Goal: Task Accomplishment & Management: Use online tool/utility

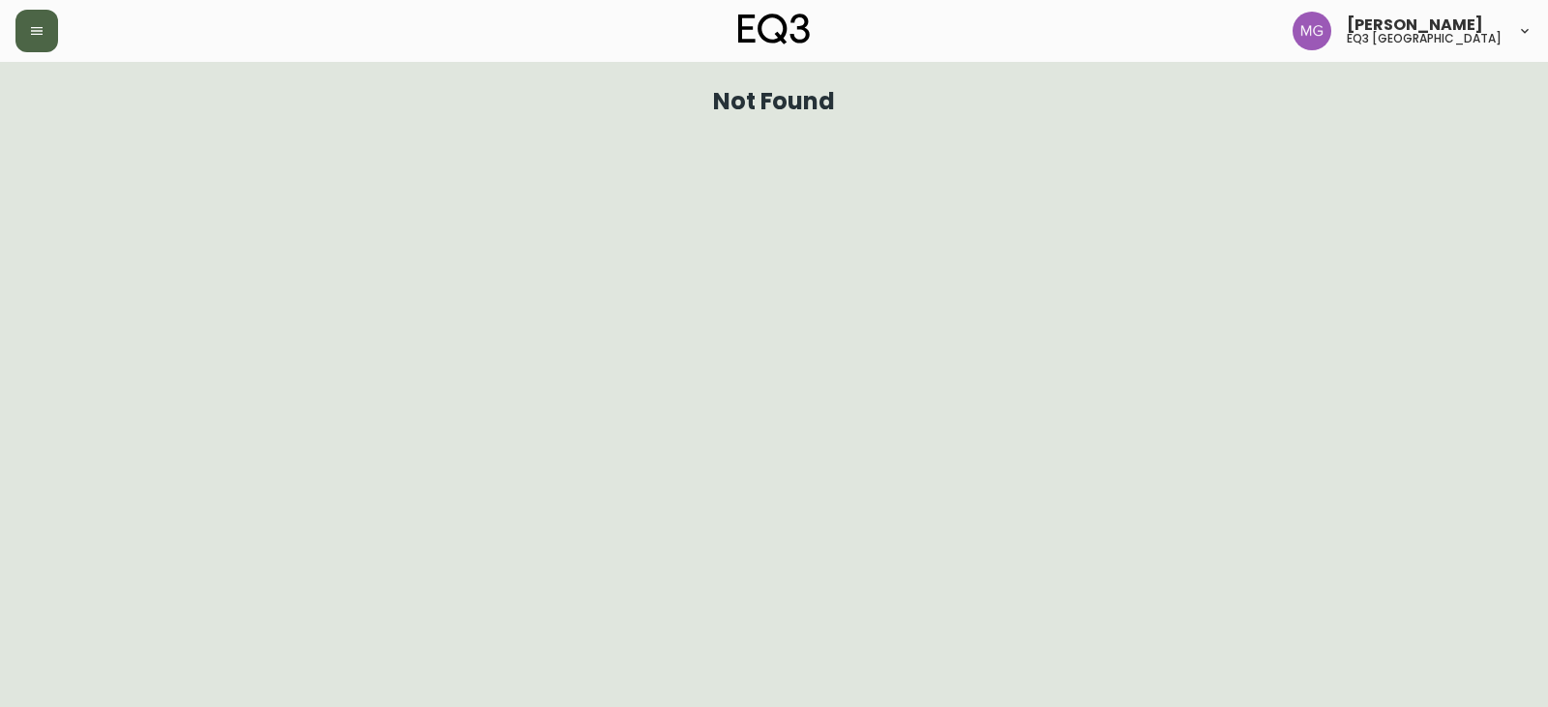
click at [16, 38] on button "button" at bounding box center [36, 31] width 43 height 43
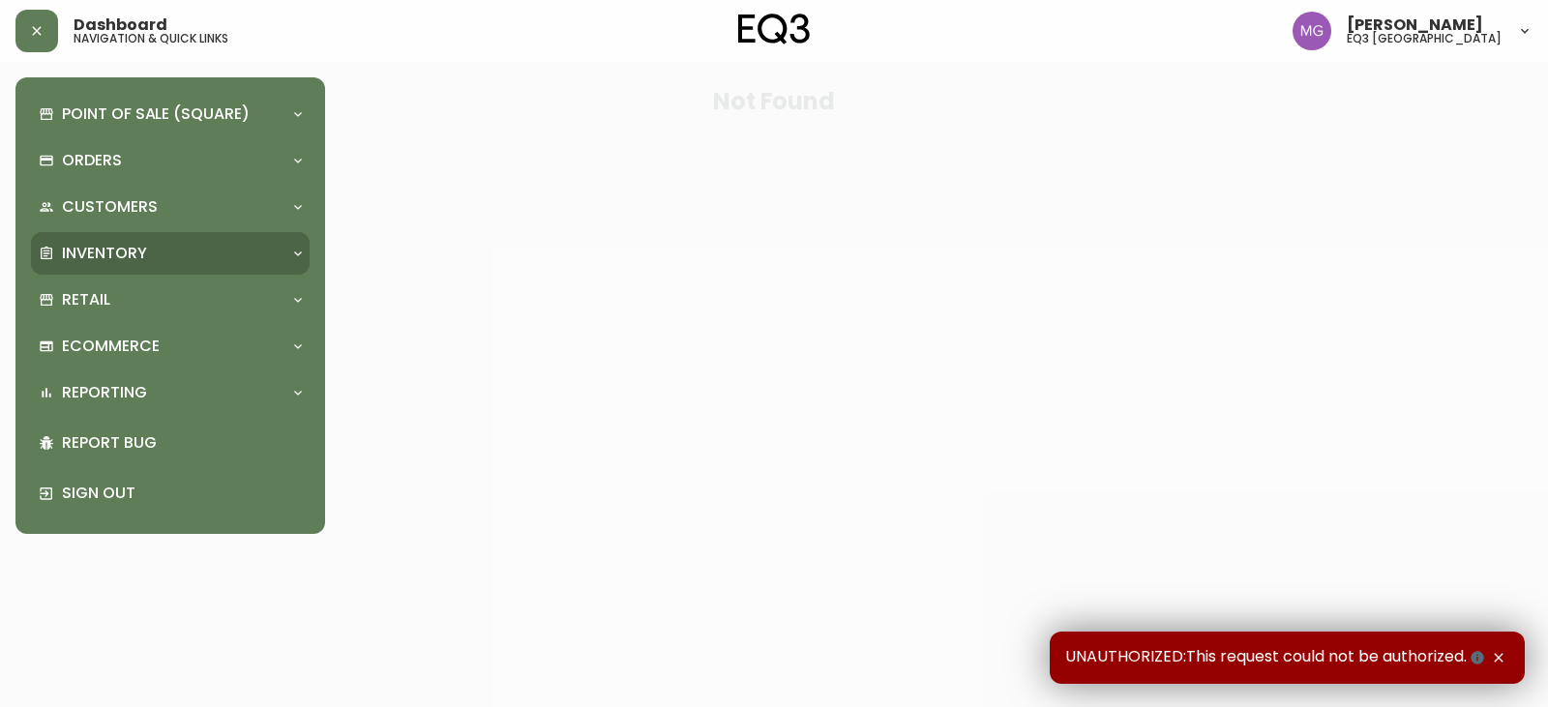
click at [85, 250] on p "Inventory" at bounding box center [104, 253] width 85 height 21
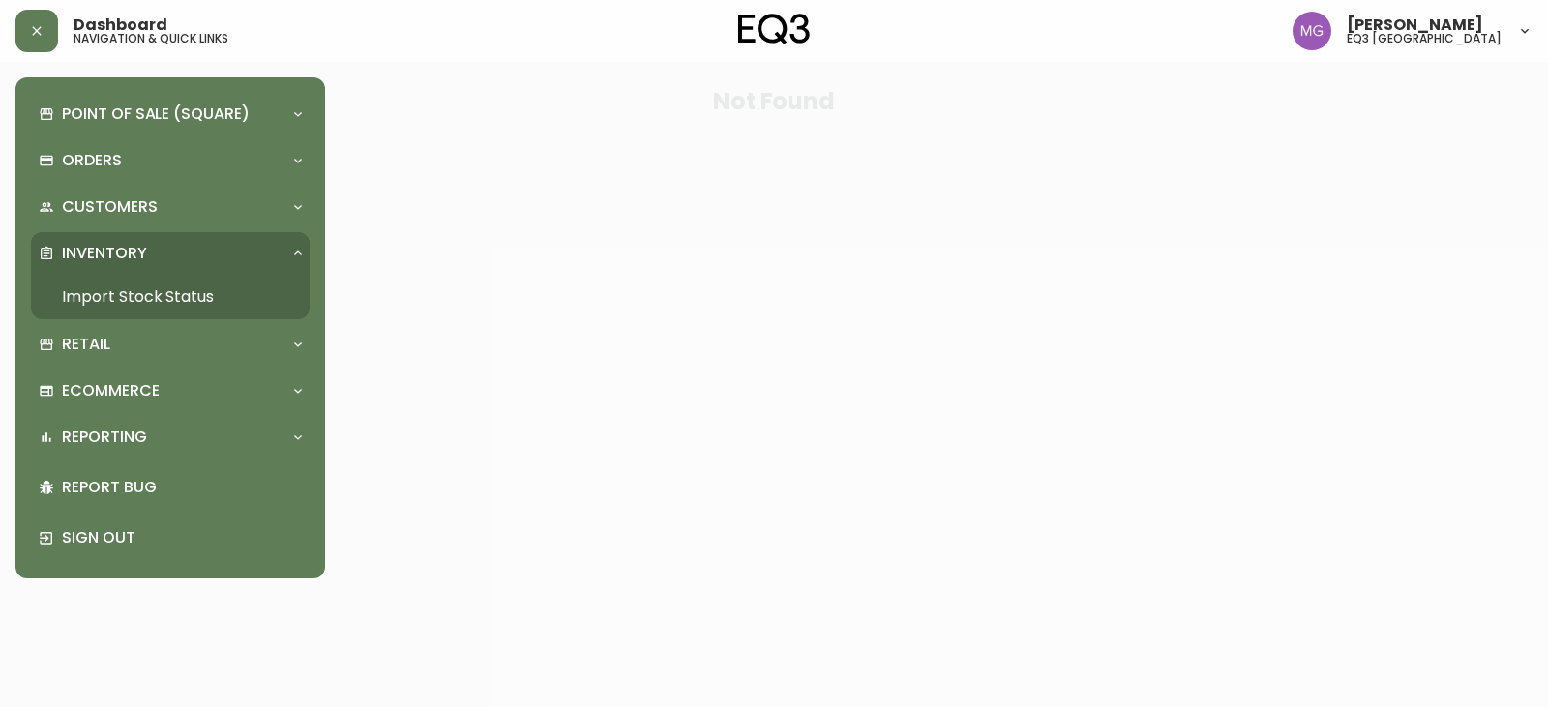
click at [134, 298] on link "Import Stock Status" at bounding box center [170, 297] width 279 height 45
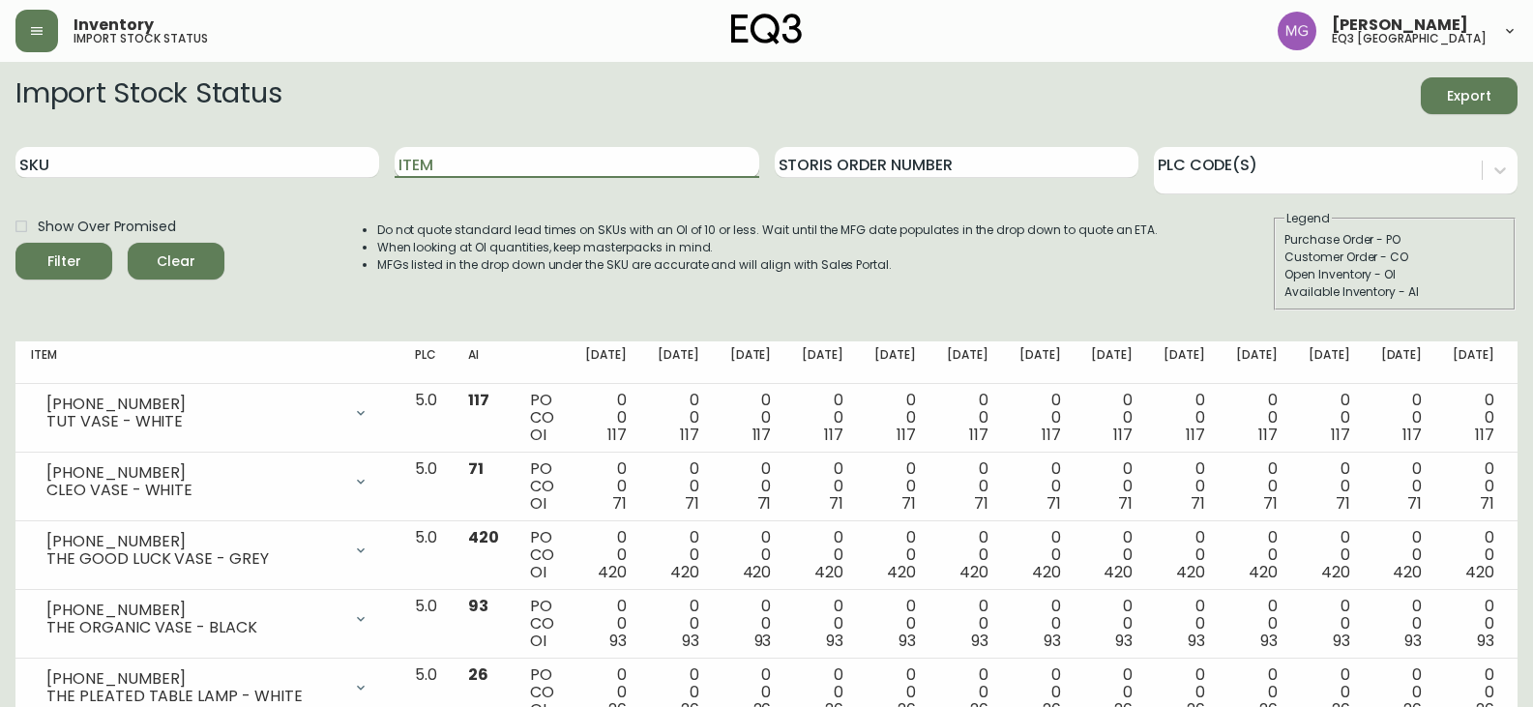
click at [424, 164] on input "Item" at bounding box center [577, 162] width 364 height 31
type input "BOOM"
click at [15, 243] on button "Filter" at bounding box center [63, 261] width 97 height 37
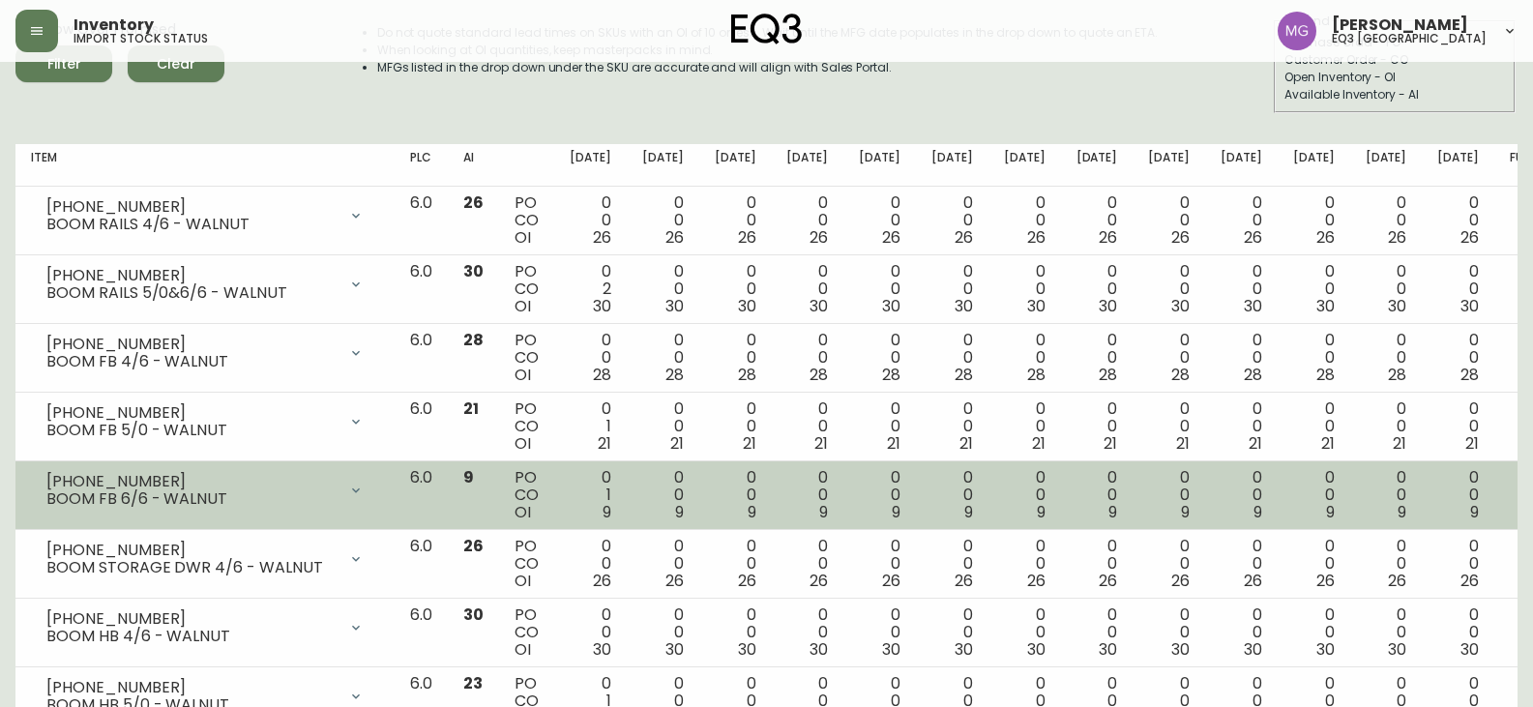
scroll to position [681, 0]
